Goal: Check status: Check status

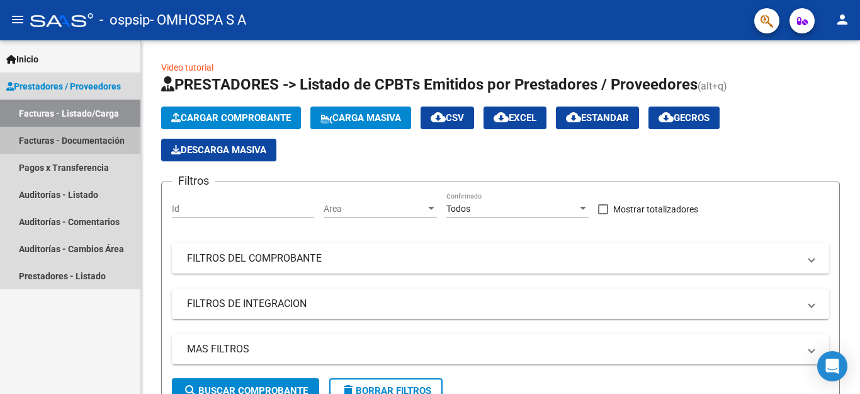
click at [89, 144] on link "Facturas - Documentación" at bounding box center [70, 140] width 140 height 27
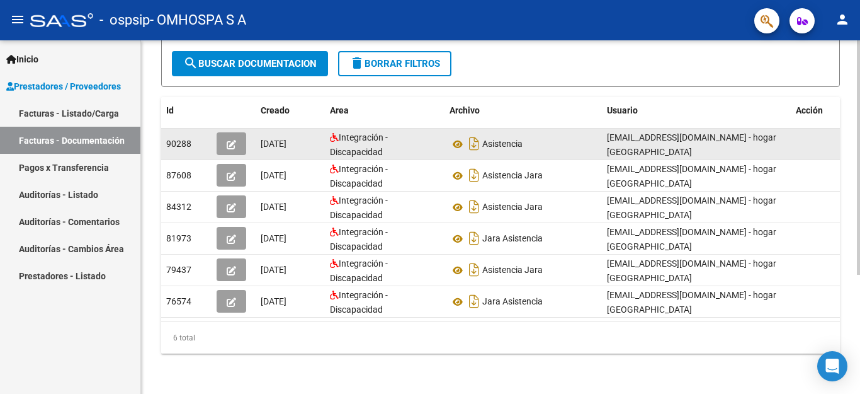
click at [426, 130] on div "Integración - Discapacidad" at bounding box center [385, 143] width 110 height 26
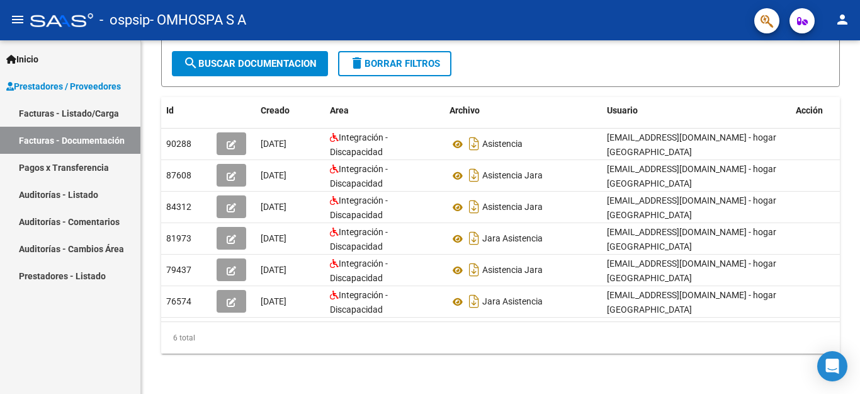
click at [89, 168] on link "Pagos x Transferencia" at bounding box center [70, 167] width 140 height 27
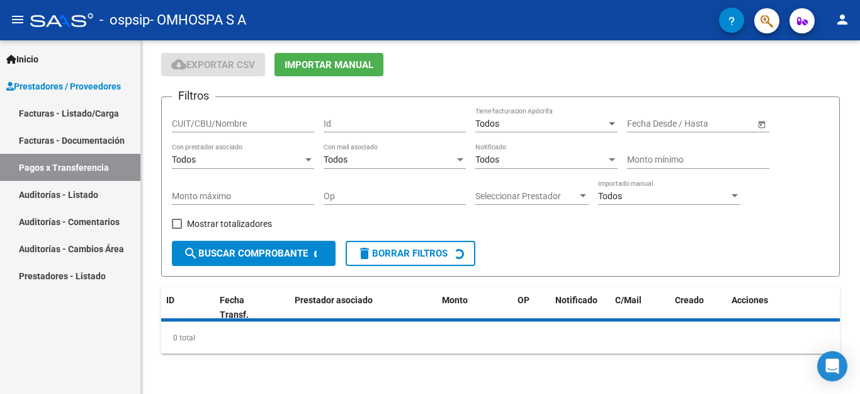
scroll to position [40, 0]
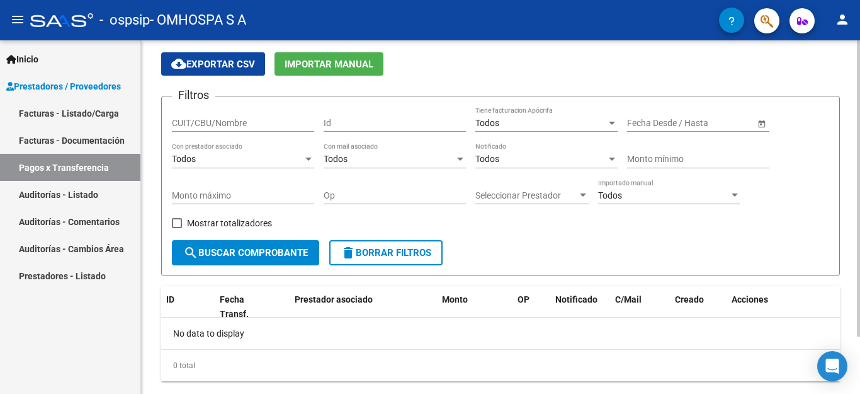
click at [662, 132] on div "Fecha inicio – Fecha fin Fecha Desde / Hasta" at bounding box center [698, 124] width 142 height 36
click at [661, 124] on input "text" at bounding box center [650, 123] width 46 height 11
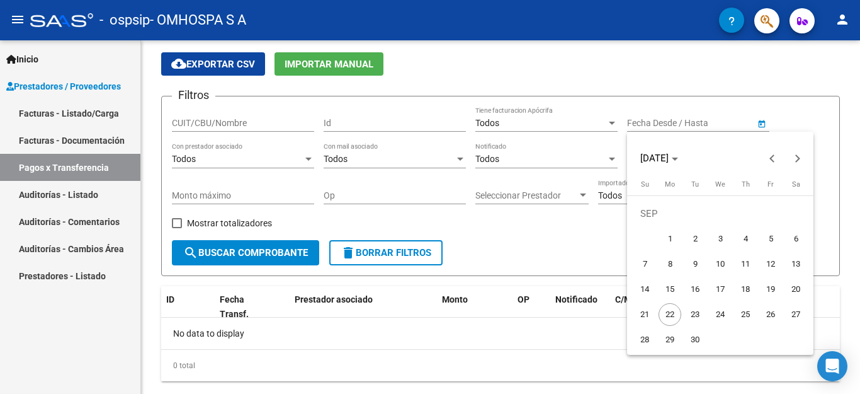
drag, startPoint x: 670, startPoint y: 232, endPoint x: 688, endPoint y: 206, distance: 31.6
click at [671, 231] on span "1" at bounding box center [670, 238] width 23 height 23
type input "[DATE]"
click at [709, 128] on div at bounding box center [430, 197] width 860 height 394
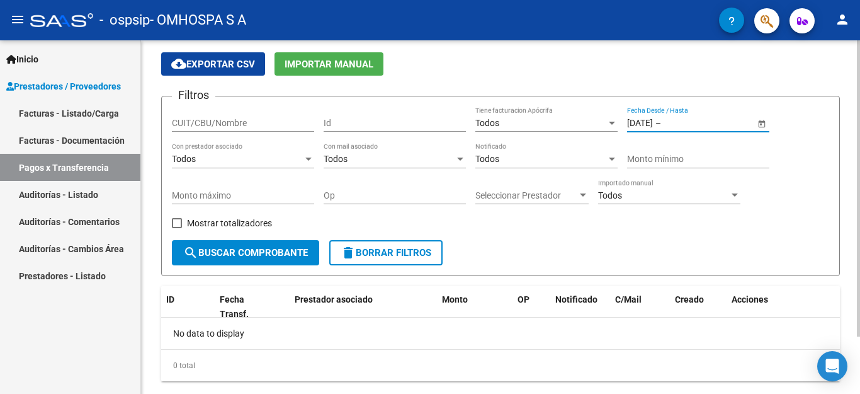
click at [715, 128] on input "text" at bounding box center [695, 123] width 62 height 11
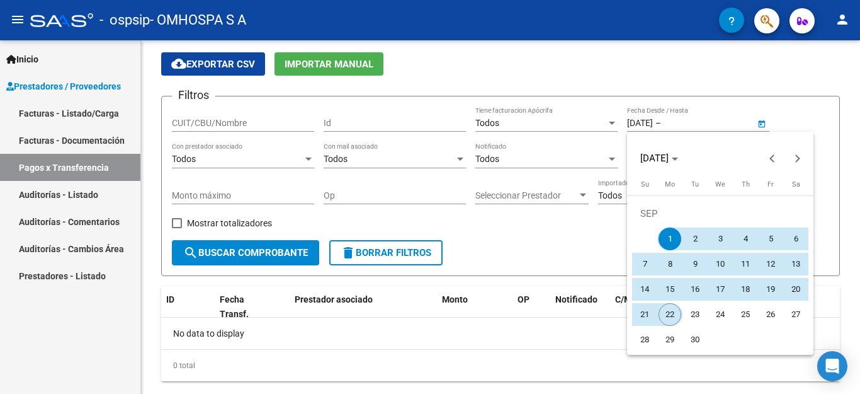
click at [672, 313] on span "22" at bounding box center [670, 314] width 23 height 23
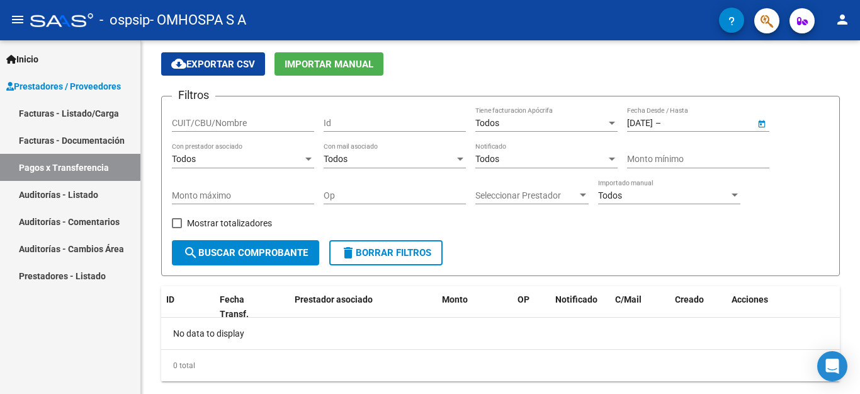
type input "[DATE]"
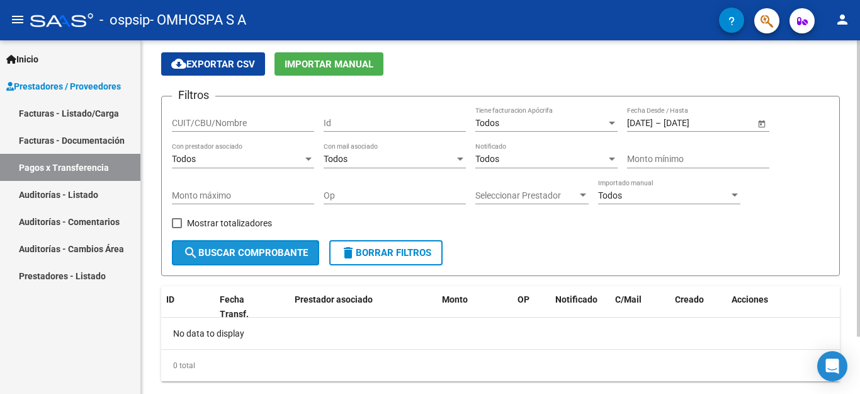
click at [244, 255] on span "search Buscar Comprobante" at bounding box center [245, 252] width 125 height 11
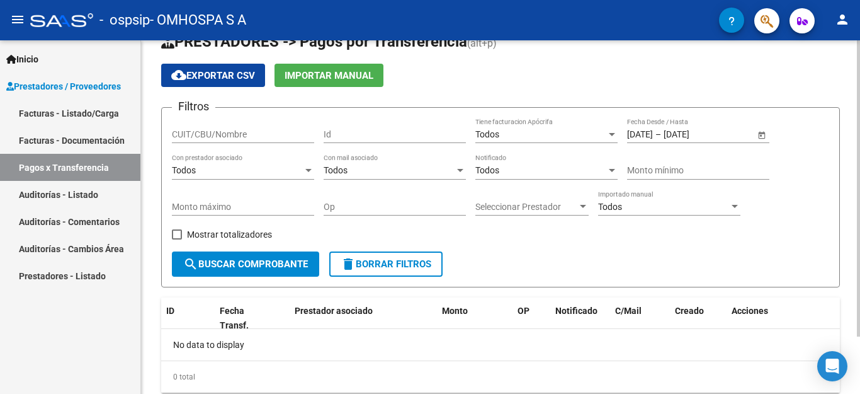
scroll to position [0, 0]
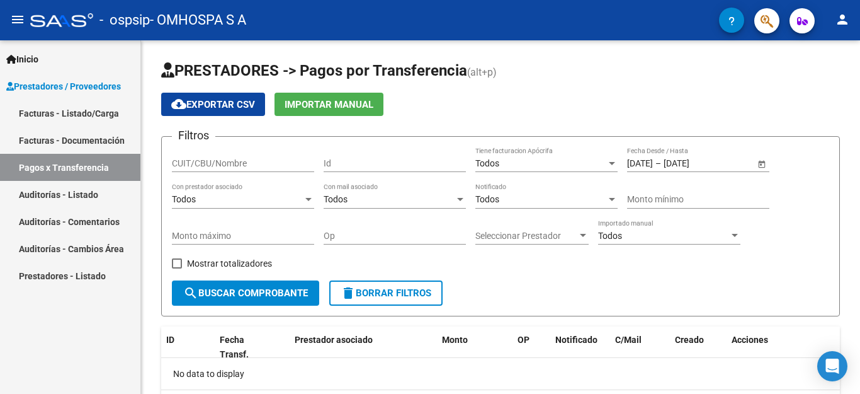
drag, startPoint x: 71, startPoint y: 115, endPoint x: 116, endPoint y: 149, distance: 56.7
click at [71, 115] on link "Facturas - Listado/Carga" at bounding box center [70, 113] width 140 height 27
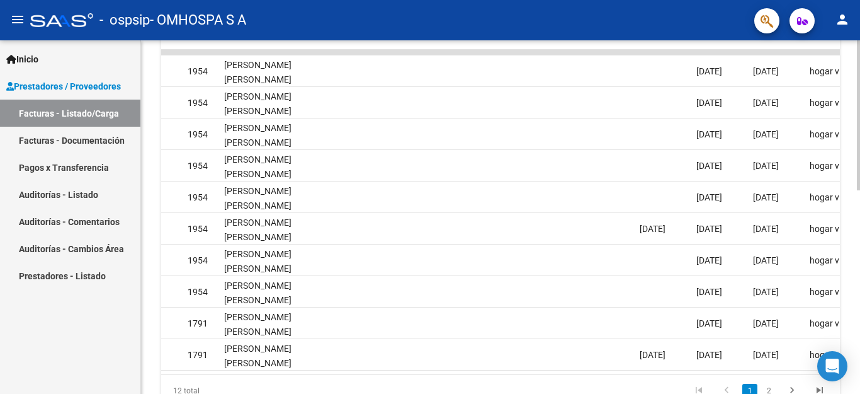
scroll to position [286, 0]
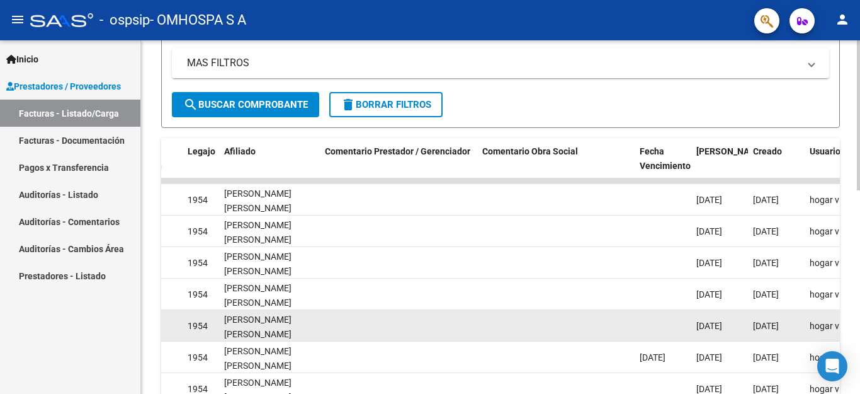
drag, startPoint x: 474, startPoint y: 312, endPoint x: 573, endPoint y: 312, distance: 98.9
click at [477, 312] on datatable-body-cell at bounding box center [398, 325] width 157 height 31
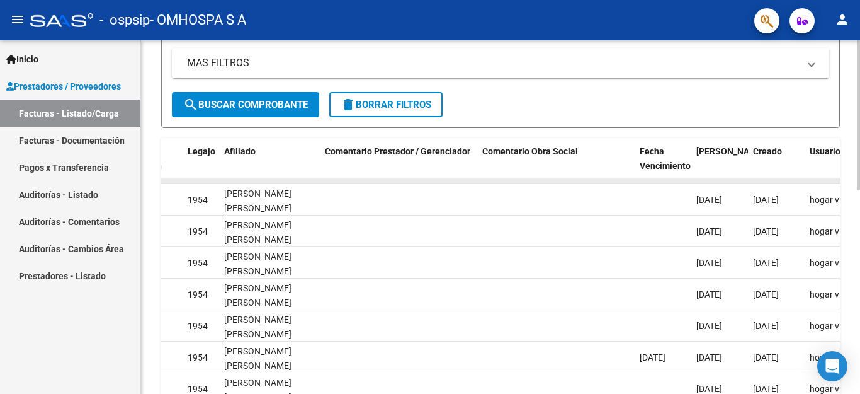
drag, startPoint x: 534, startPoint y: 182, endPoint x: 566, endPoint y: 182, distance: 31.5
click at [566, 182] on datatable-body-cell at bounding box center [555, 180] width 157 height 5
